Goal: Task Accomplishment & Management: Use online tool/utility

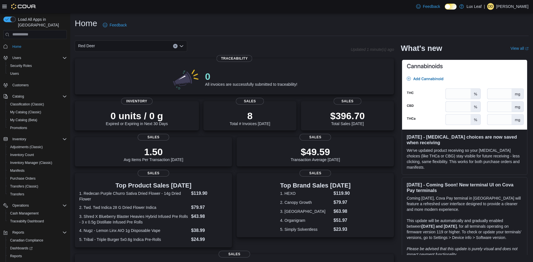
click at [182, 45] on icon "Open list of options" at bounding box center [181, 46] width 4 height 4
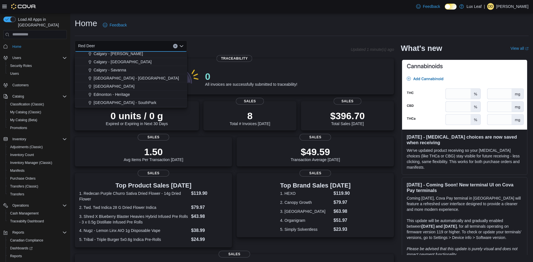
scroll to position [28, 0]
click at [136, 85] on div "Edmonton - Heritage" at bounding box center [134, 85] width 99 height 6
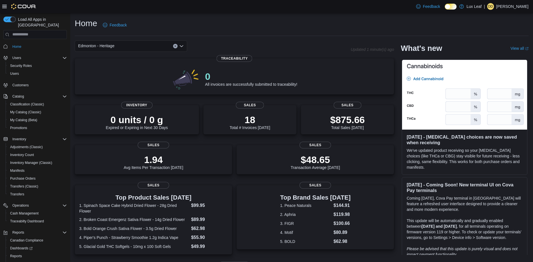
click at [180, 45] on icon "Open list of options" at bounding box center [181, 46] width 4 height 4
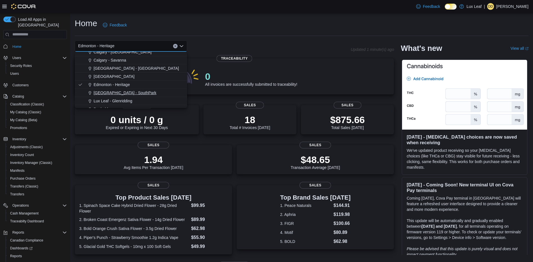
click at [136, 91] on div "[GEOGRAPHIC_DATA] - SouthPark" at bounding box center [134, 93] width 99 height 6
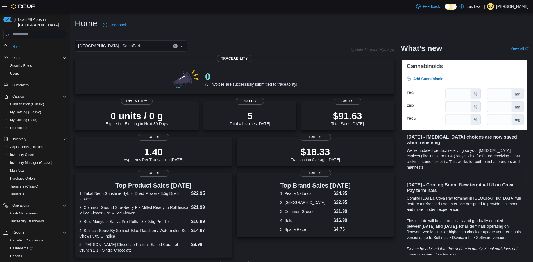
click at [180, 47] on icon "Open list of options" at bounding box center [181, 46] width 4 height 4
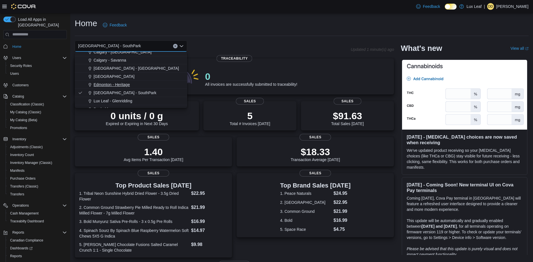
click at [118, 85] on span "Edmonton - Heritage" at bounding box center [112, 85] width 36 height 6
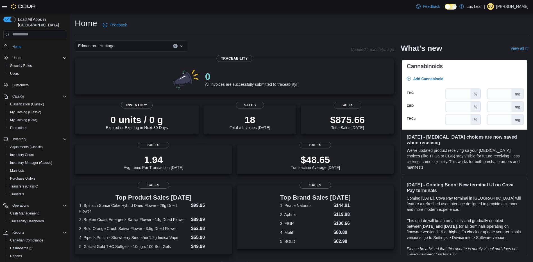
click at [181, 45] on icon "Open list of options" at bounding box center [181, 46] width 4 height 4
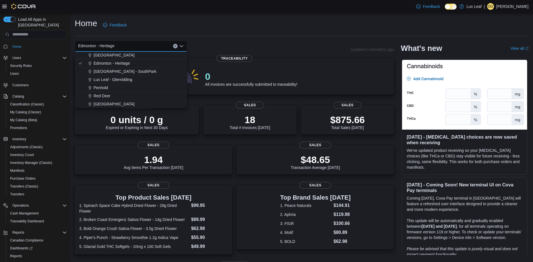
scroll to position [50, 0]
click at [116, 73] on span "[GEOGRAPHIC_DATA] - SouthPark" at bounding box center [125, 71] width 63 height 6
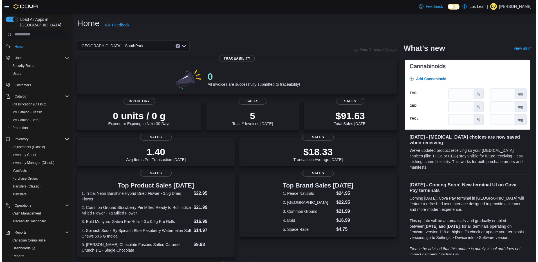
scroll to position [21, 0]
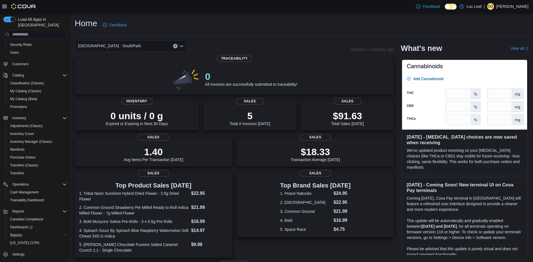
click at [24, 232] on div "Reports" at bounding box center [37, 235] width 59 height 7
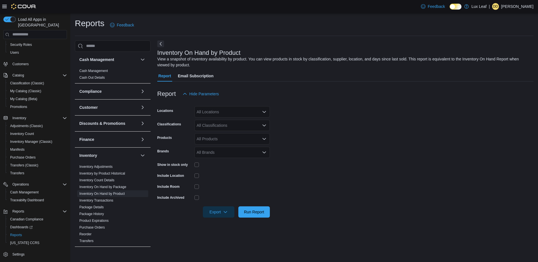
click at [209, 109] on div "All Locations" at bounding box center [231, 111] width 75 height 11
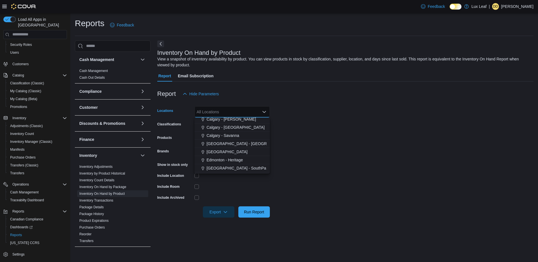
scroll to position [28, 0]
click at [228, 159] on span "[GEOGRAPHIC_DATA] - SouthPark" at bounding box center [237, 159] width 63 height 6
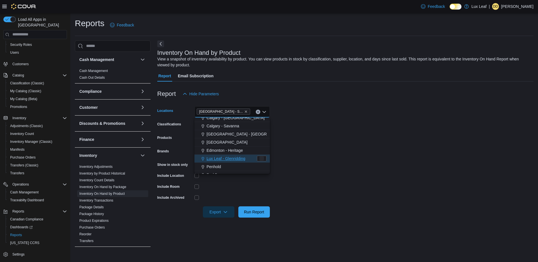
click at [295, 129] on form "Locations [GEOGRAPHIC_DATA] - [GEOGRAPHIC_DATA] Combo box. Selected. [GEOGRAPHI…" at bounding box center [345, 159] width 376 height 118
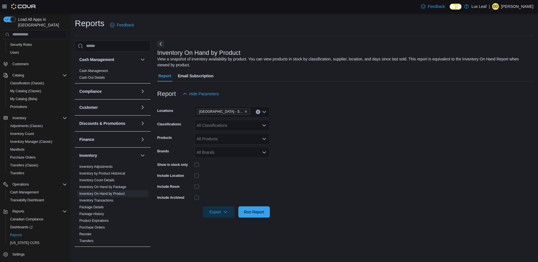
click at [226, 131] on div "All Classifications" at bounding box center [231, 125] width 75 height 11
drag, startPoint x: 214, startPoint y: 177, endPoint x: 236, endPoint y: 166, distance: 24.9
click at [213, 177] on button "Vapes" at bounding box center [231, 174] width 75 height 8
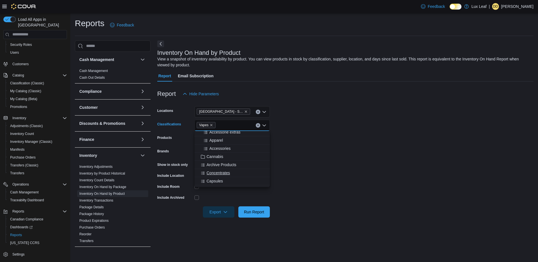
click at [228, 171] on span "Concentrates" at bounding box center [217, 173] width 23 height 6
click at [319, 122] on form "Locations [GEOGRAPHIC_DATA] - [GEOGRAPHIC_DATA] Classifications Concentrates Va…" at bounding box center [345, 159] width 376 height 118
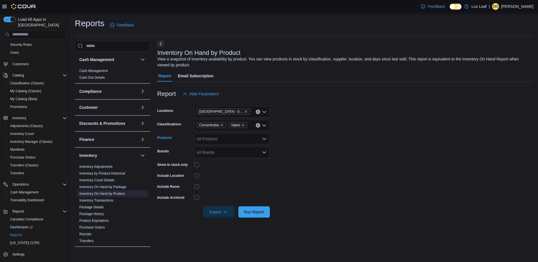
click at [216, 138] on div "All Products" at bounding box center [231, 138] width 75 height 11
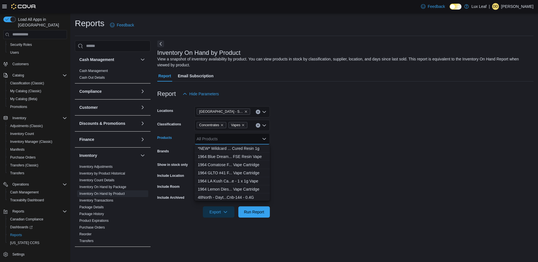
click at [336, 147] on form "Locations [GEOGRAPHIC_DATA] - SouthPark Classifications Concentrates Vapes Prod…" at bounding box center [345, 159] width 376 height 118
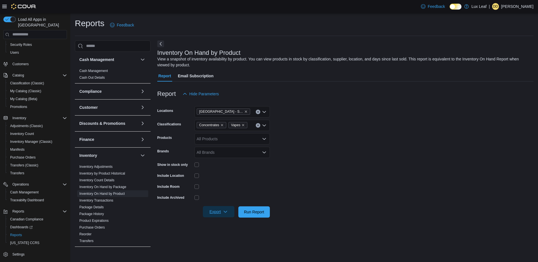
click at [223, 214] on span "Export" at bounding box center [218, 211] width 25 height 11
click at [220, 236] on span "Export to Csv" at bounding box center [219, 234] width 25 height 4
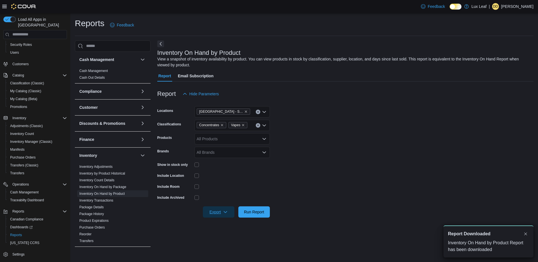
scroll to position [0, 0]
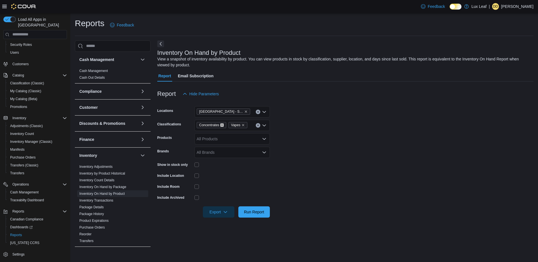
click at [222, 125] on icon "Remove Concentrates from selection in this group" at bounding box center [222, 125] width 2 height 2
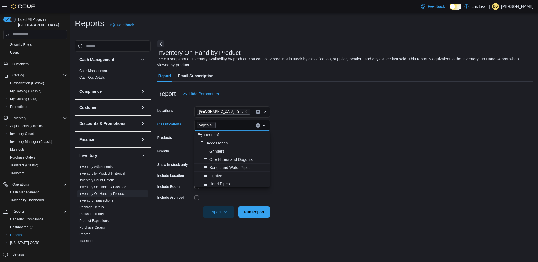
click at [371, 169] on form "Locations [GEOGRAPHIC_DATA] - [GEOGRAPHIC_DATA] Classifications Vapes Combo box…" at bounding box center [345, 159] width 376 height 118
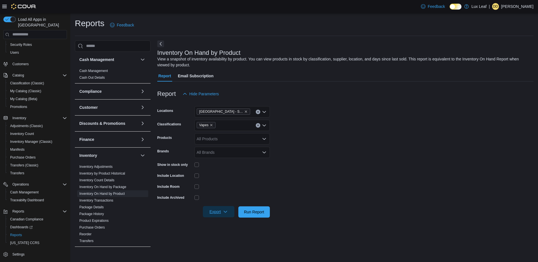
click at [205, 210] on button "Export" at bounding box center [218, 211] width 31 height 11
click at [214, 233] on span "Export to Csv" at bounding box center [219, 234] width 25 height 4
